Goal: Transaction & Acquisition: Purchase product/service

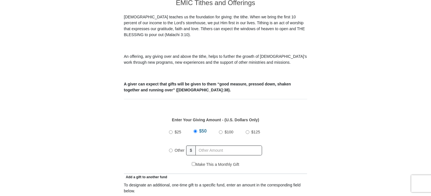
scroll to position [197, 0]
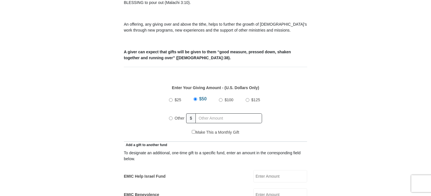
click at [169, 116] on input "Other" at bounding box center [171, 118] width 4 height 4
radio input "true"
drag, startPoint x: 198, startPoint y: 112, endPoint x: 201, endPoint y: 112, distance: 3.2
click at [198, 113] on input "text" at bounding box center [229, 118] width 65 height 10
type input "344"
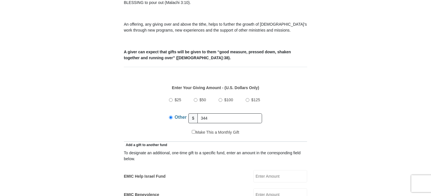
click at [292, 106] on div "$25 $50 $100 $125 Other $ 344" at bounding box center [215, 111] width 177 height 37
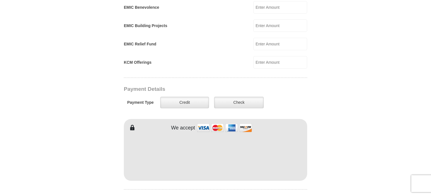
scroll to position [395, 0]
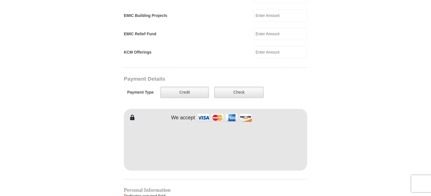
click at [325, 128] on form "[GEOGRAPHIC_DATA][DEMOGRAPHIC_DATA] Online Giving Because of gifts like yours, …" at bounding box center [215, 39] width 321 height 822
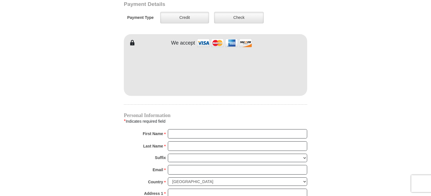
scroll to position [479, 0]
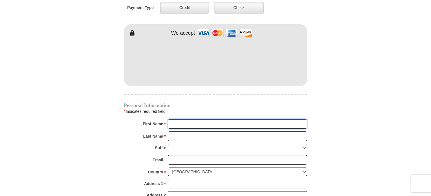
click at [200, 119] on input "First Name *" at bounding box center [237, 124] width 139 height 10
type input "[PERSON_NAME]"
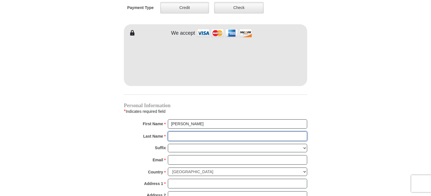
click at [188, 131] on input "Last Name *" at bounding box center [237, 136] width 139 height 10
type input "Chariton"
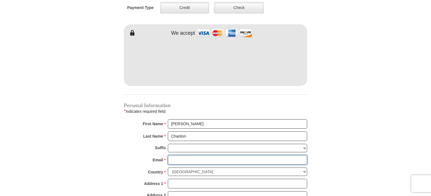
click at [187, 155] on input "Email *" at bounding box center [237, 160] width 139 height 10
type input "[EMAIL_ADDRESS][DOMAIN_NAME]"
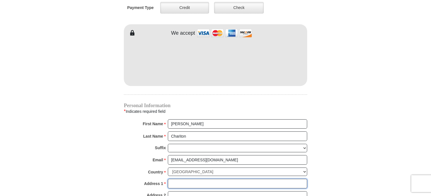
type input "[STREET_ADDRESS]"
type input "[GEOGRAPHIC_DATA]"
select select "[GEOGRAPHIC_DATA]"
type input "76244-6910"
type input "8173728669"
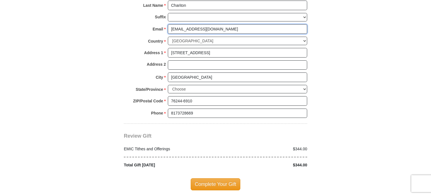
scroll to position [620, 0]
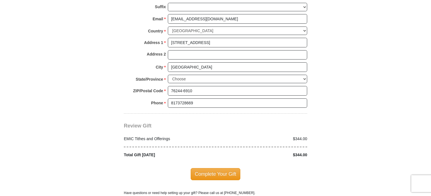
click at [214, 168] on span "Complete Your Gift" at bounding box center [215, 174] width 50 height 12
